Goal: Task Accomplishment & Management: Use online tool/utility

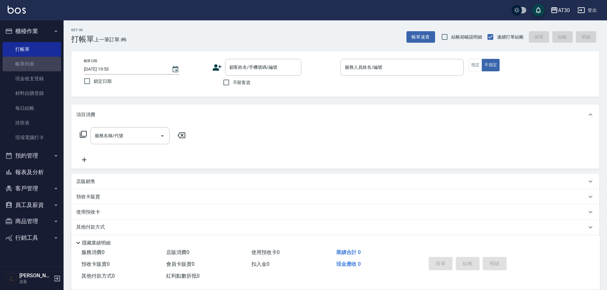
click at [32, 62] on link "帳單列表" at bounding box center [32, 64] width 59 height 15
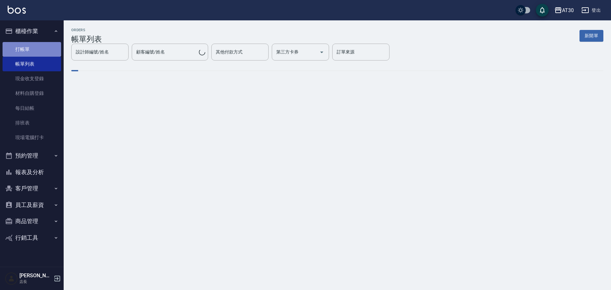
click at [32, 49] on link "打帳單" at bounding box center [32, 49] width 59 height 15
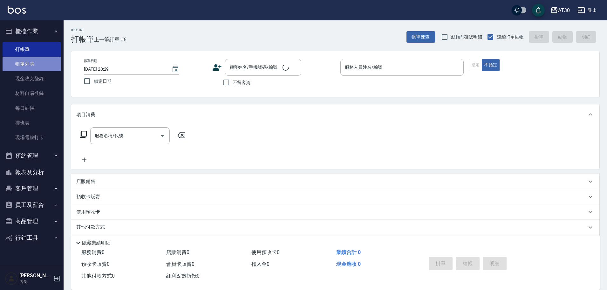
drag, startPoint x: 37, startPoint y: 62, endPoint x: 41, endPoint y: 65, distance: 5.2
click at [38, 62] on link "帳單列表" at bounding box center [32, 64] width 59 height 15
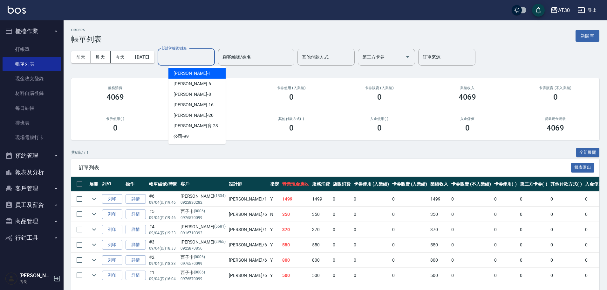
click at [183, 56] on input "設計師編號/姓名" at bounding box center [187, 57] width 52 height 11
click at [184, 80] on span "[PERSON_NAME]-6" at bounding box center [193, 83] width 38 height 7
type input "[PERSON_NAME]-6"
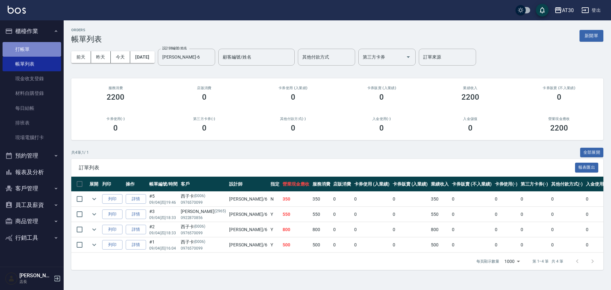
click at [28, 49] on link "打帳單" at bounding box center [32, 49] width 59 height 15
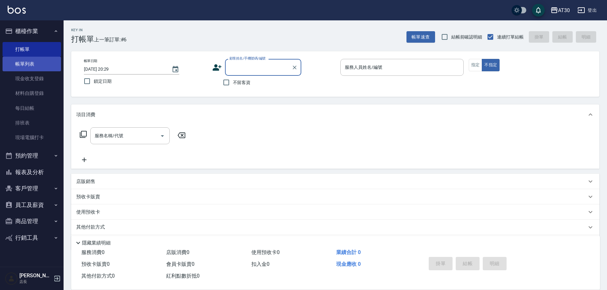
click at [31, 66] on link "帳單列表" at bounding box center [32, 64] width 59 height 15
